Goal: Task Accomplishment & Management: Manage account settings

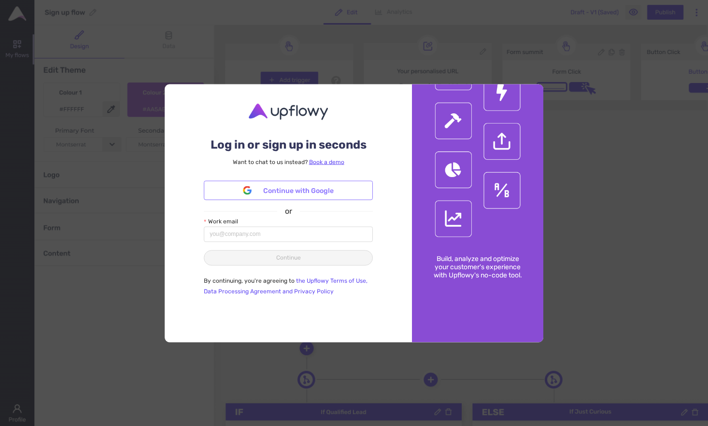
click at [306, 196] on span "Continue with Google" at bounding box center [298, 190] width 71 height 11
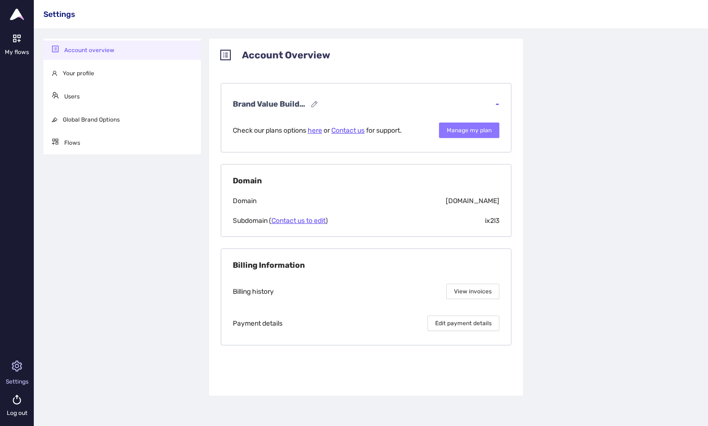
click at [477, 128] on span "Manage my plan" at bounding box center [469, 130] width 45 height 9
click at [14, 41] on icon at bounding box center [17, 44] width 34 height 34
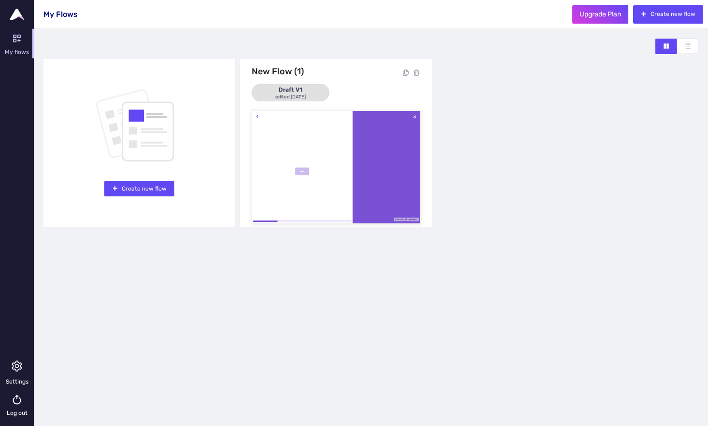
click at [17, 17] on img at bounding box center [17, 15] width 14 height 12
click at [19, 42] on icon at bounding box center [17, 44] width 34 height 34
click at [595, 17] on span "Upgrade Plan" at bounding box center [601, 14] width 46 height 12
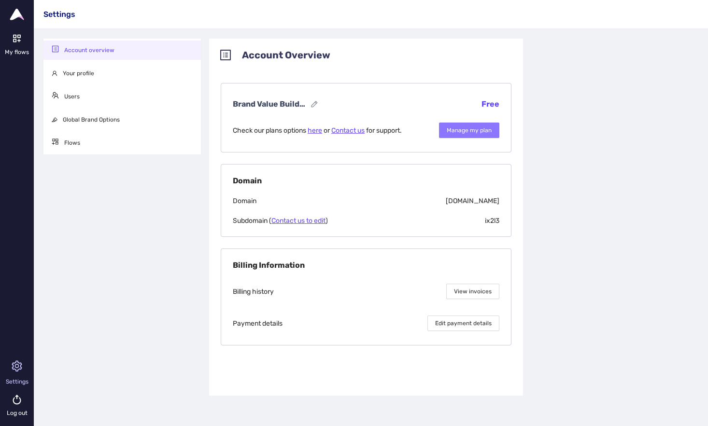
click at [480, 132] on span "Manage my plan" at bounding box center [469, 130] width 45 height 9
click at [86, 73] on span "Your profile" at bounding box center [78, 73] width 31 height 7
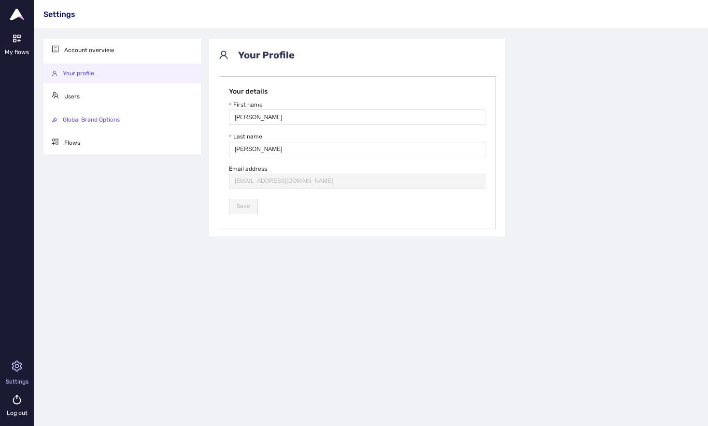
click at [81, 118] on span "Global Brand Options" at bounding box center [91, 119] width 57 height 7
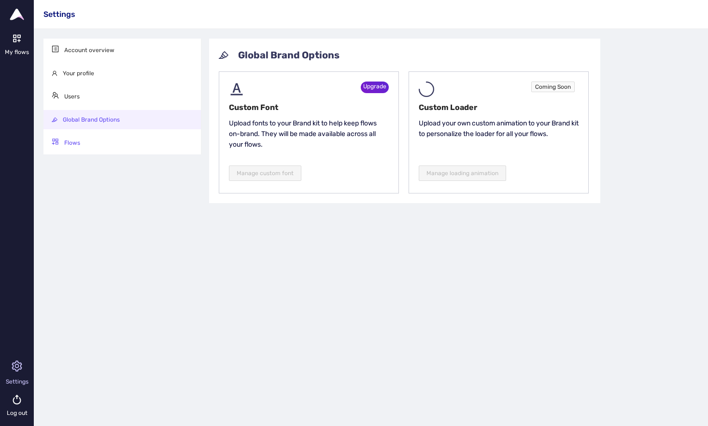
click at [77, 144] on span "Flows" at bounding box center [72, 143] width 16 height 7
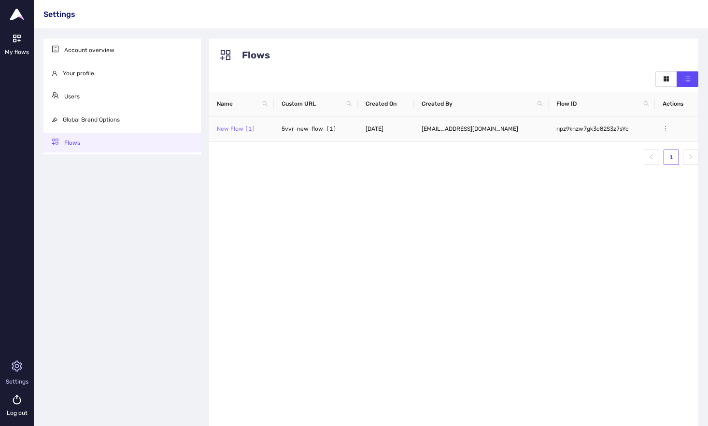
click at [236, 128] on link "New Flow (1)" at bounding box center [236, 129] width 38 height 7
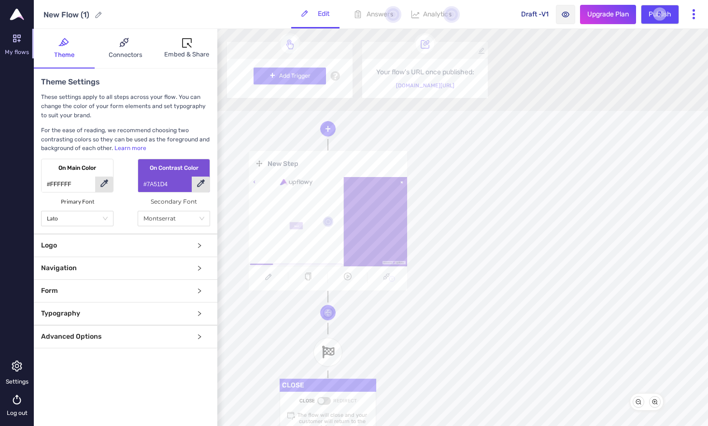
click at [199, 248] on icon "right" at bounding box center [200, 246] width 6 height 6
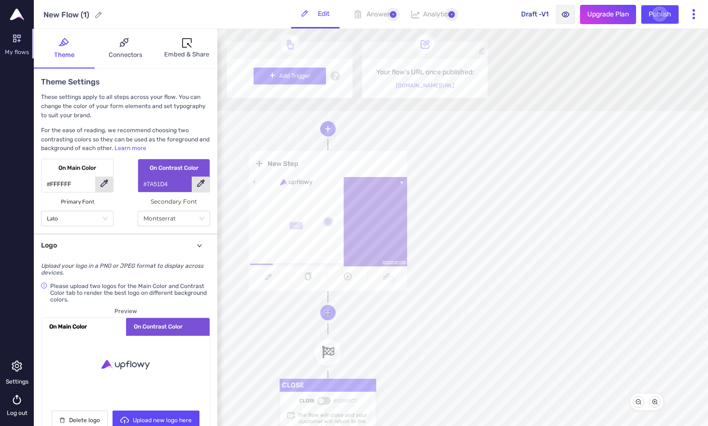
click at [199, 244] on icon "right" at bounding box center [200, 246] width 6 height 6
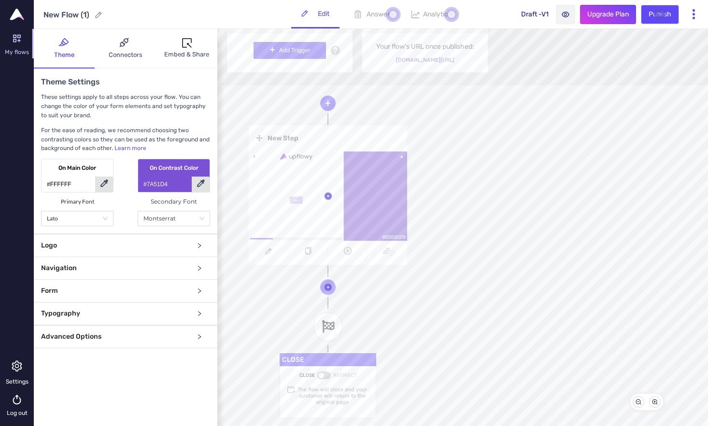
scroll to position [21, 0]
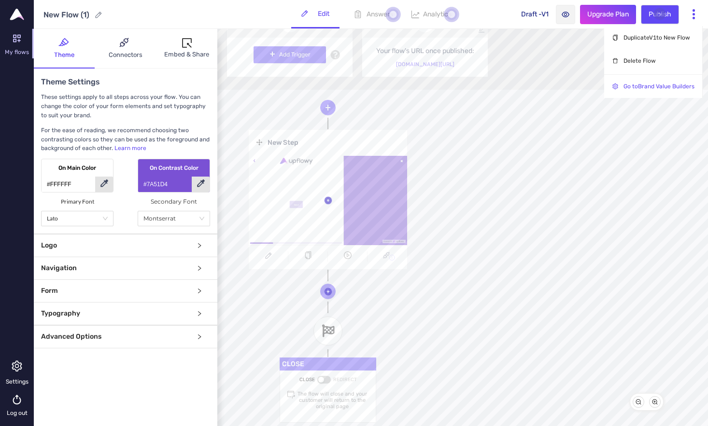
click at [636, 88] on span "Go to Brand Value Builders" at bounding box center [659, 86] width 71 height 7
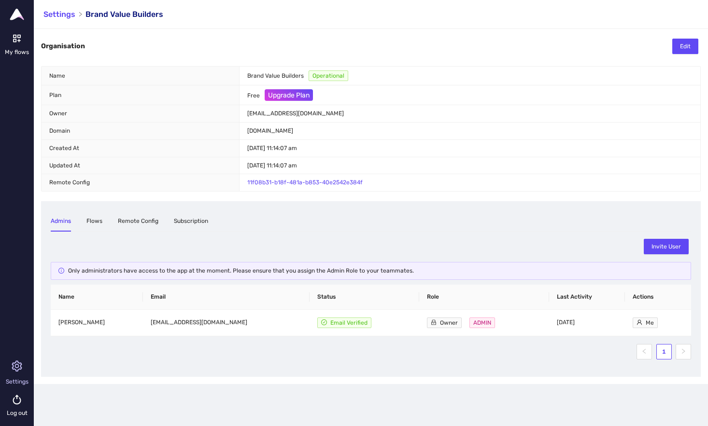
click at [14, 367] on icon at bounding box center [17, 378] width 34 height 34
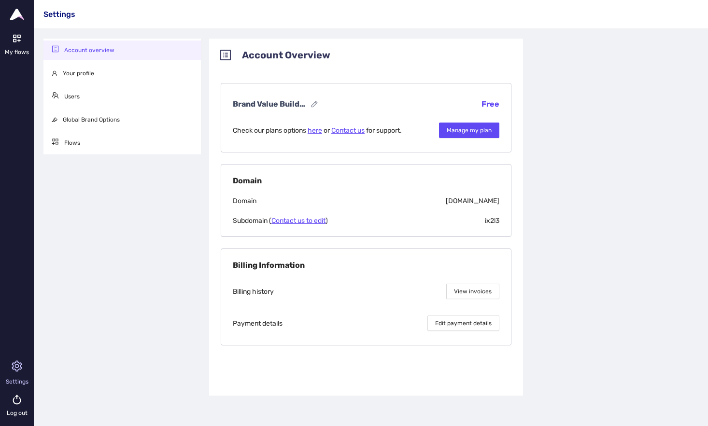
click at [14, 367] on icon at bounding box center [17, 378] width 34 height 34
click at [123, 348] on div "Account overview Your profile Users Global Brand Options Flows" at bounding box center [123, 242] width 166 height 407
